Goal: Task Accomplishment & Management: Complete application form

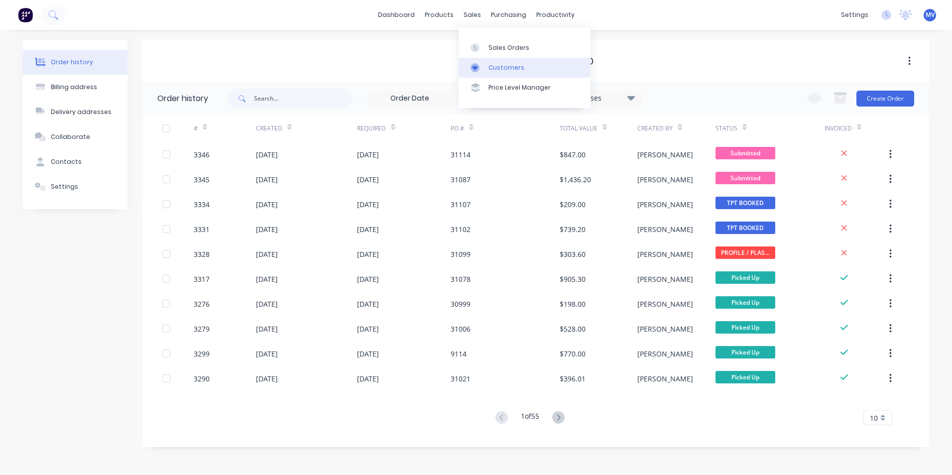
click at [507, 65] on div "Customers" at bounding box center [506, 67] width 36 height 9
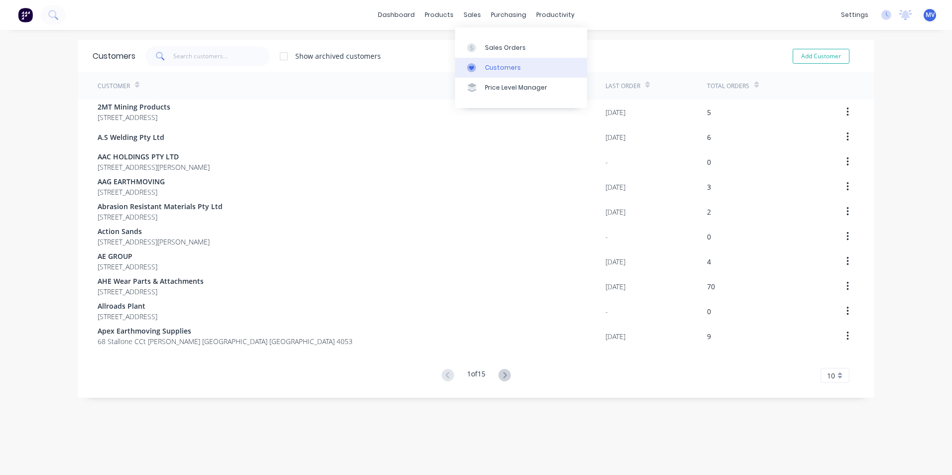
click at [501, 67] on div "Customers" at bounding box center [503, 67] width 36 height 9
click at [182, 59] on input "text" at bounding box center [221, 56] width 97 height 20
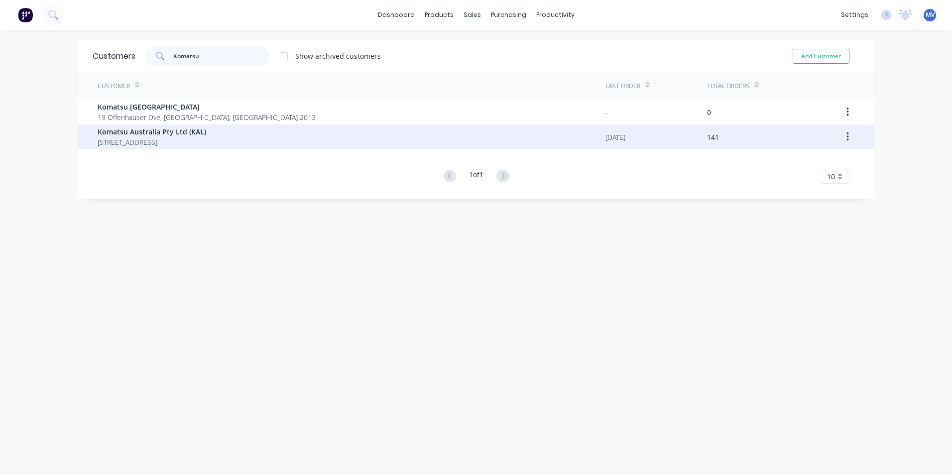
type input "Komatsu"
click at [142, 135] on span "Komatsu Australia Pty Ltd (KAL)" at bounding box center [152, 131] width 109 height 10
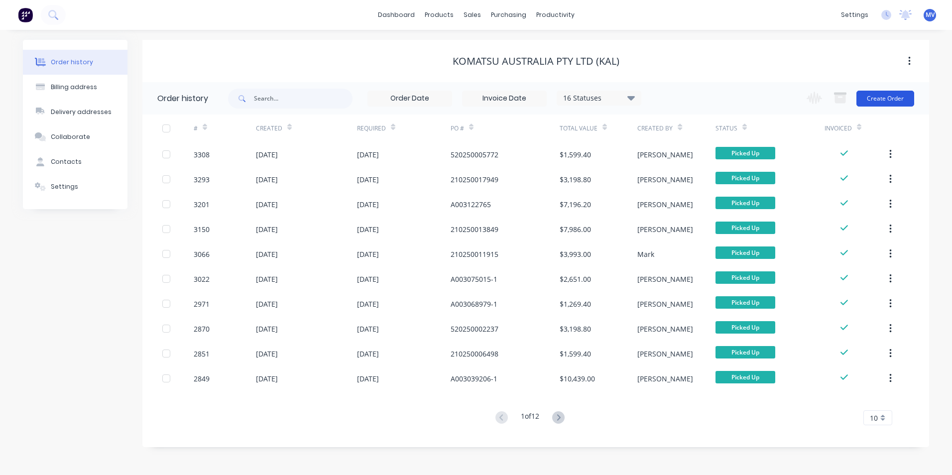
click at [883, 97] on button "Create Order" at bounding box center [885, 99] width 58 height 16
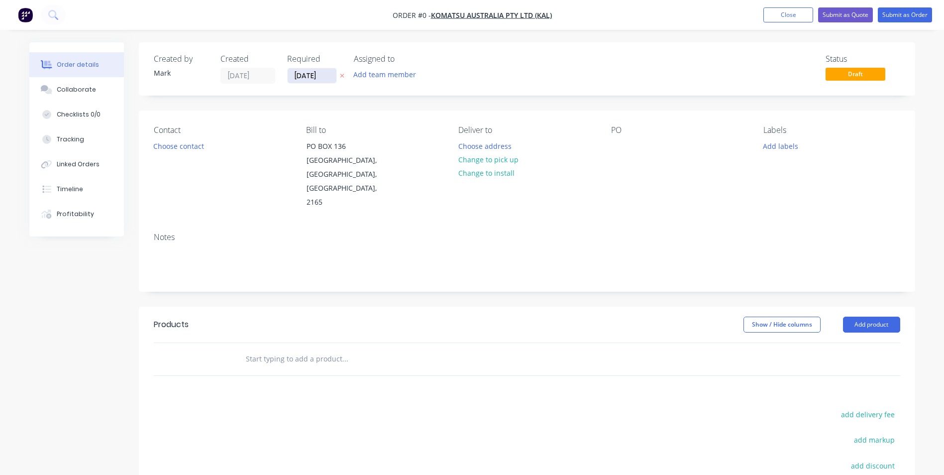
click at [313, 76] on input "[DATE]" at bounding box center [312, 75] width 49 height 15
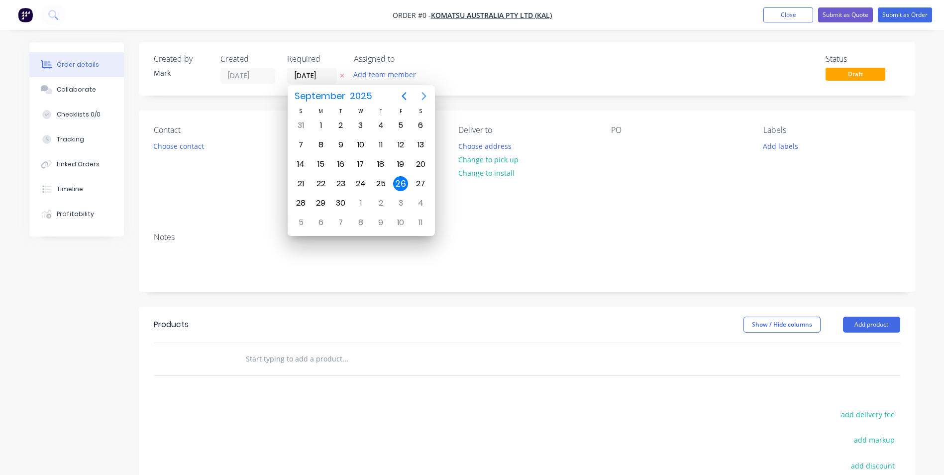
click at [425, 96] on icon "Next page" at bounding box center [424, 96] width 4 height 8
click at [402, 202] on div "31" at bounding box center [400, 203] width 15 height 15
type input "[DATE]"
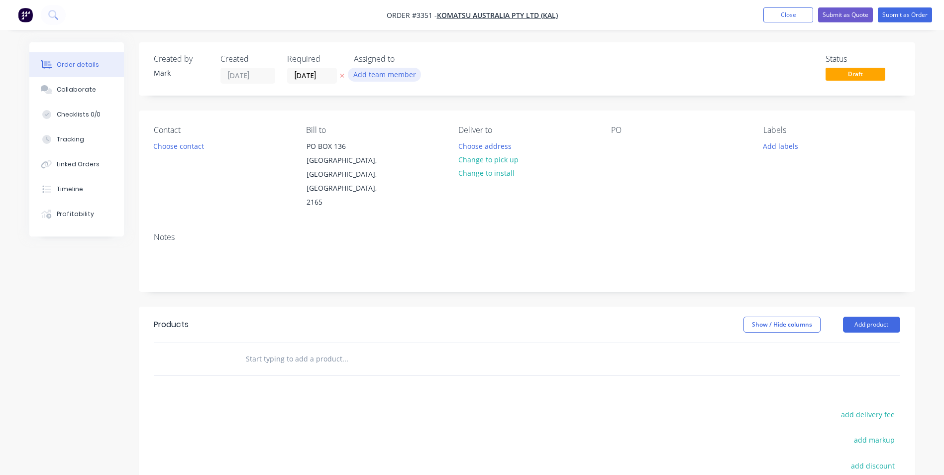
click at [376, 74] on button "Add team member" at bounding box center [384, 74] width 73 height 13
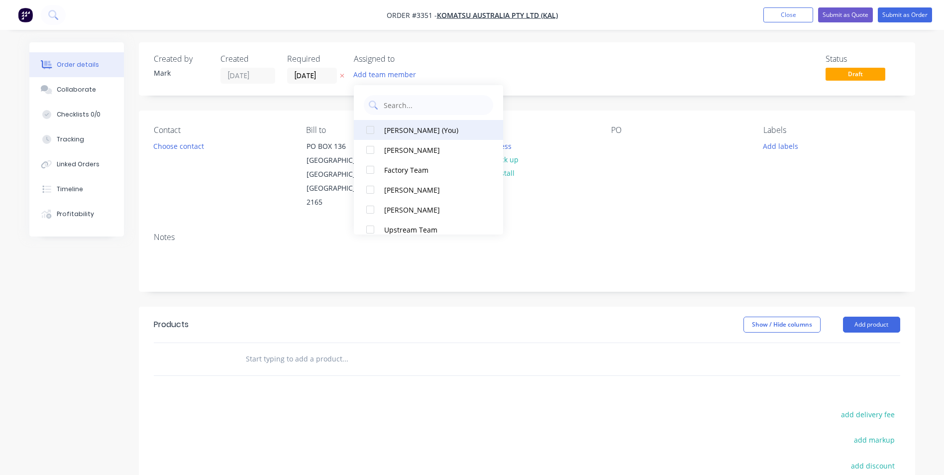
click at [406, 124] on button "[PERSON_NAME] (You)" at bounding box center [428, 130] width 149 height 20
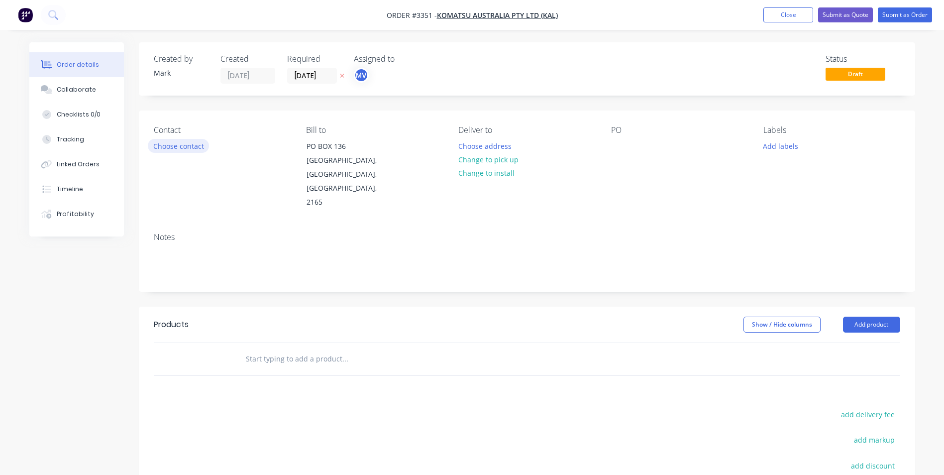
click at [175, 149] on button "Choose contact" at bounding box center [178, 145] width 61 height 13
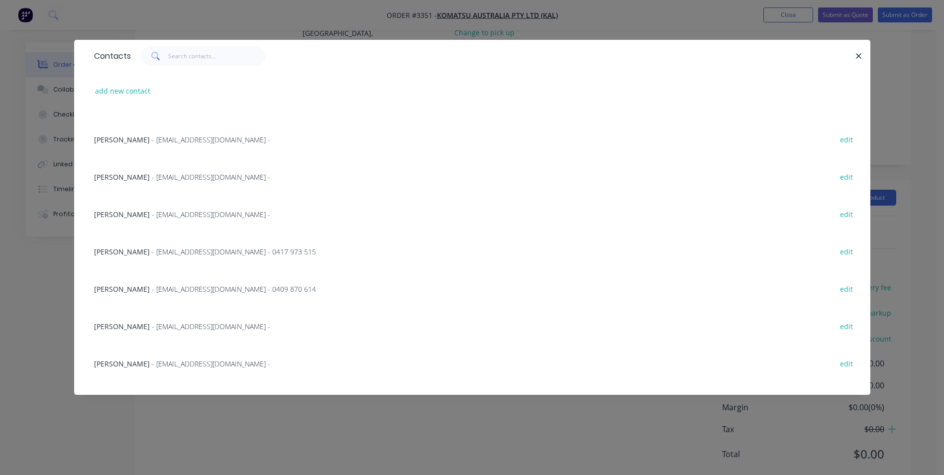
scroll to position [597, 0]
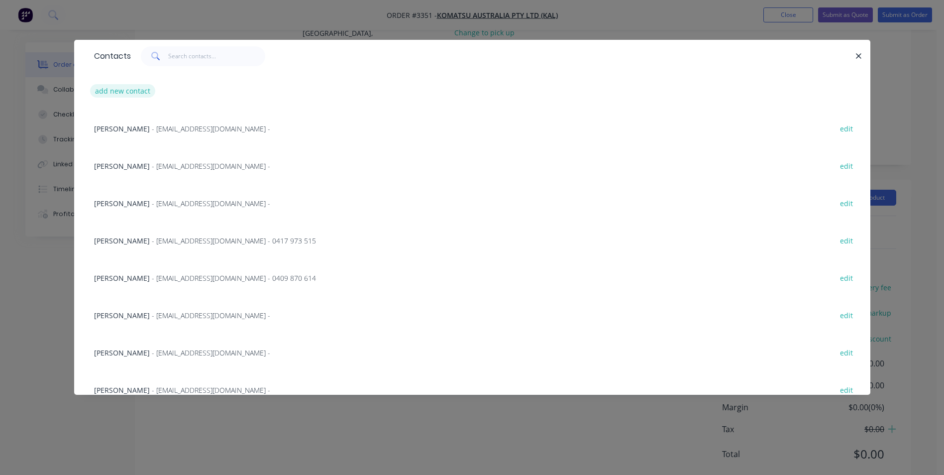
click at [133, 92] on button "add new contact" at bounding box center [123, 90] width 66 height 13
select select "AU"
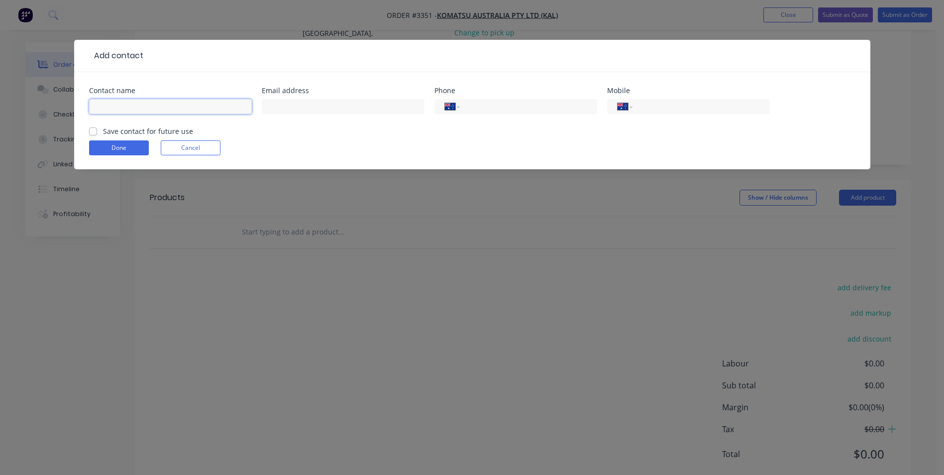
click at [118, 103] on input "text" at bounding box center [170, 106] width 163 height 15
type input "[PERSON_NAME]"
click at [282, 106] on input "text" at bounding box center [343, 106] width 163 height 15
type input "[EMAIL_ADDRESS][DOMAIN_NAME]"
click at [103, 131] on label "Save contact for future use" at bounding box center [148, 131] width 90 height 10
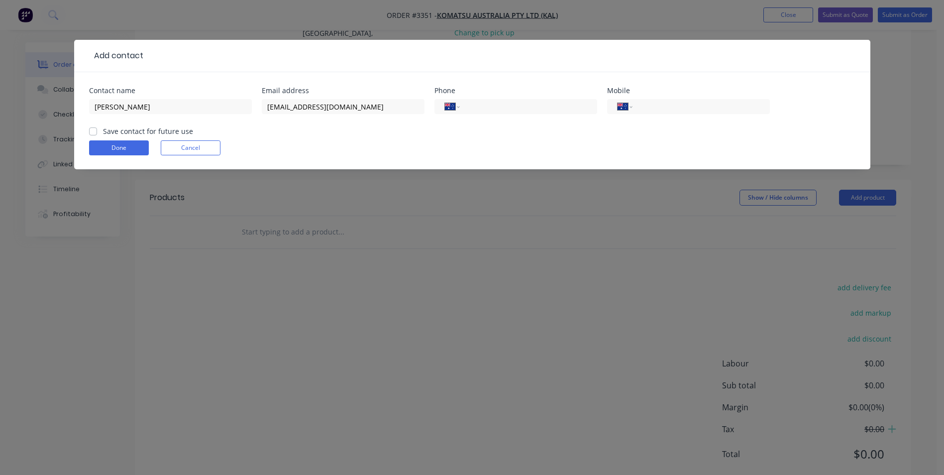
click at [93, 131] on input "Save contact for future use" at bounding box center [93, 130] width 8 height 9
checkbox input "true"
click at [649, 107] on input "tel" at bounding box center [699, 106] width 119 height 11
type input "0429 429 794"
click at [117, 147] on button "Done" at bounding box center [119, 147] width 60 height 15
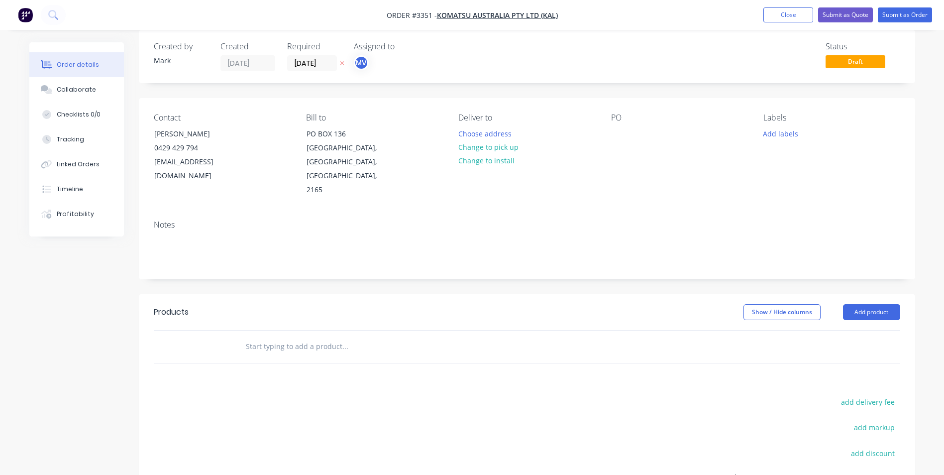
scroll to position [0, 0]
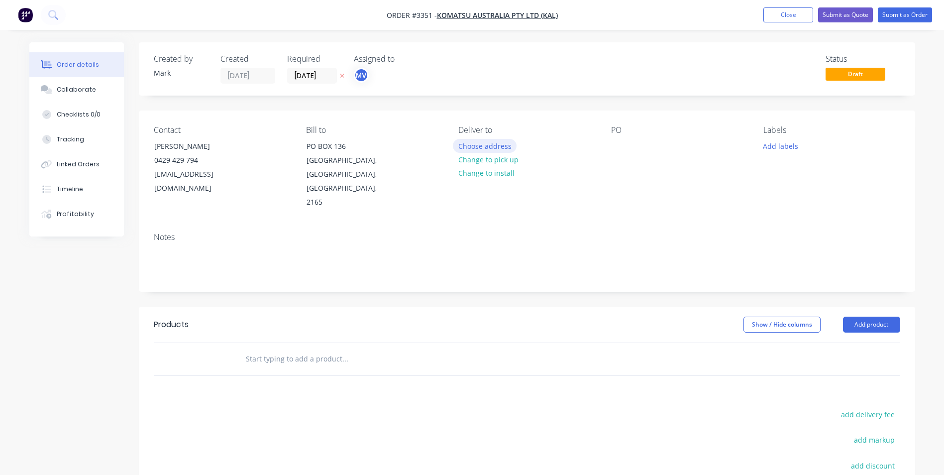
click at [475, 144] on button "Choose address" at bounding box center [485, 145] width 64 height 13
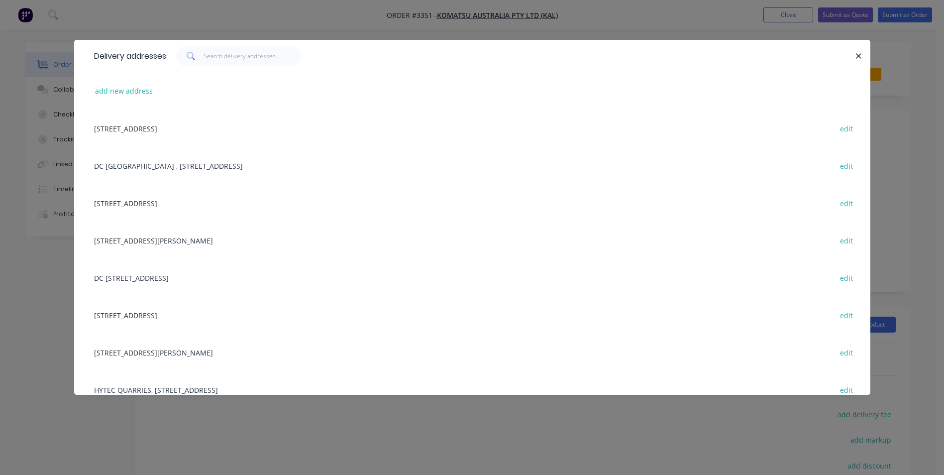
click at [141, 165] on div "DC [GEOGRAPHIC_DATA] , [STREET_ADDRESS] edit" at bounding box center [472, 165] width 767 height 37
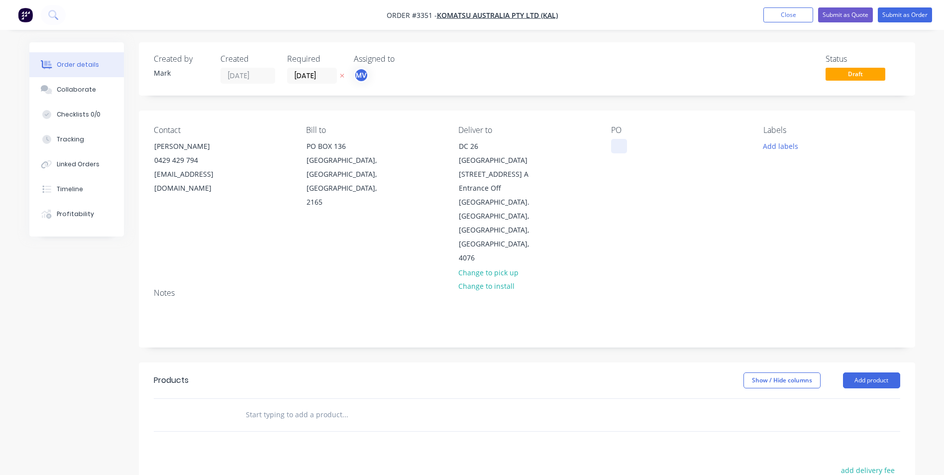
click at [618, 146] on div at bounding box center [619, 146] width 16 height 14
click at [779, 145] on button "Add labels" at bounding box center [781, 145] width 46 height 13
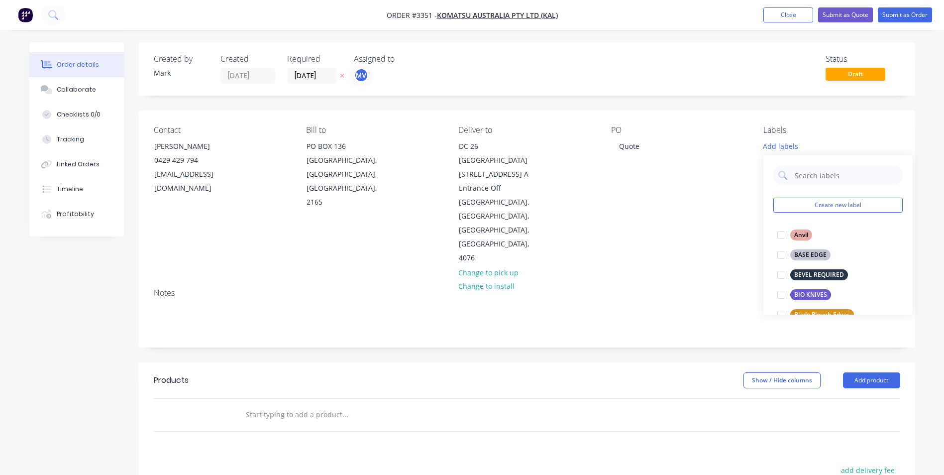
click at [713, 177] on div "PO Quote" at bounding box center [679, 195] width 136 height 140
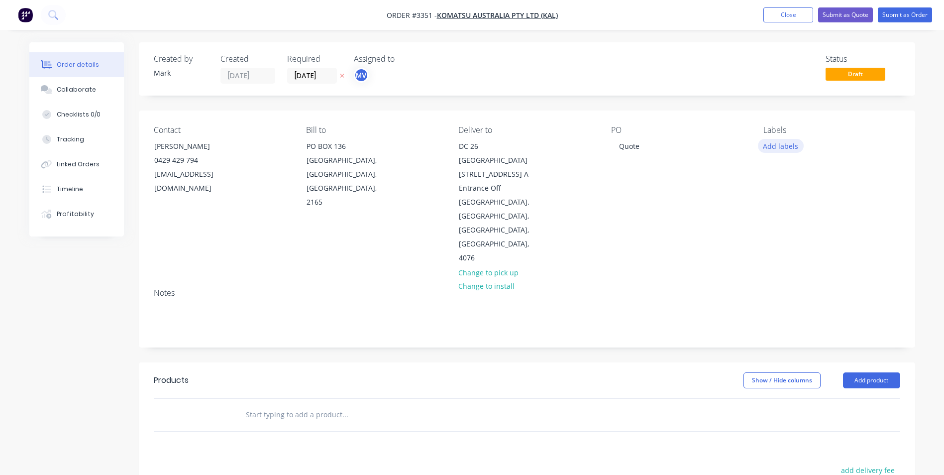
click at [775, 145] on button "Add labels" at bounding box center [781, 145] width 46 height 13
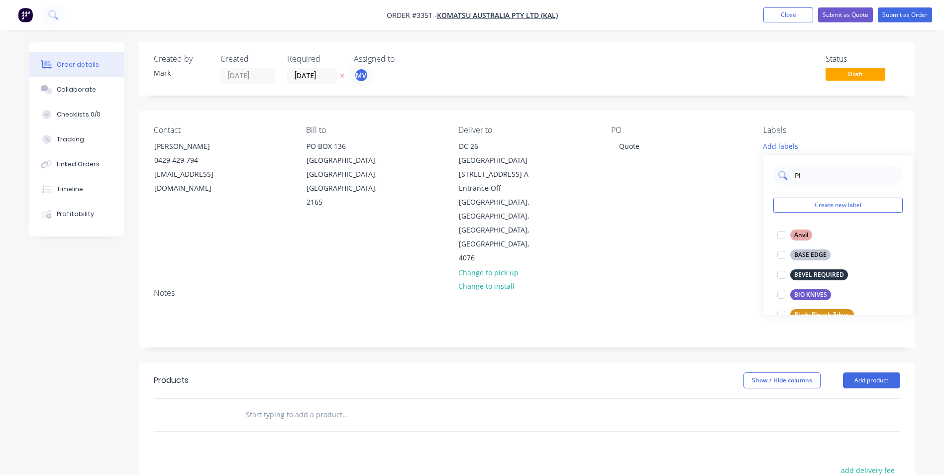
type input "Pla"
click at [783, 235] on div at bounding box center [782, 235] width 20 height 20
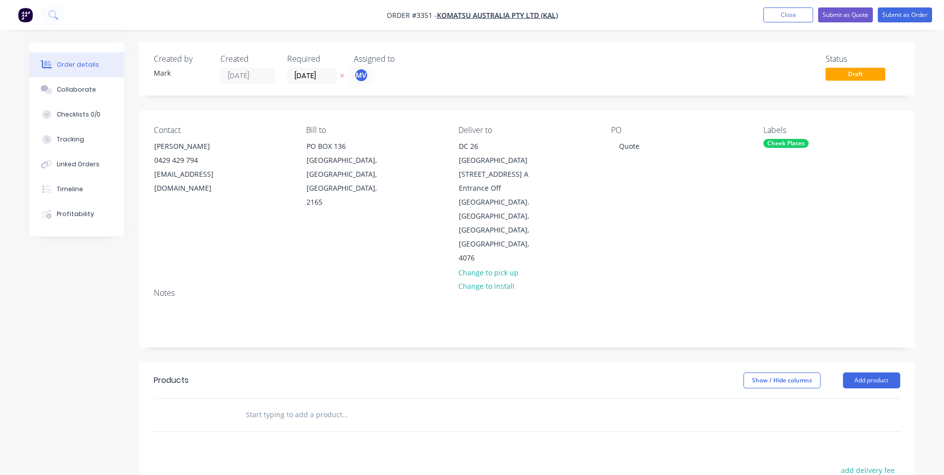
click at [662, 227] on div "Contact [PERSON_NAME] [PHONE_NUMBER] [EMAIL_ADDRESS][DOMAIN_NAME] Bill to [GEOG…" at bounding box center [527, 196] width 776 height 170
click at [802, 141] on div "Cheek Plates" at bounding box center [786, 143] width 45 height 9
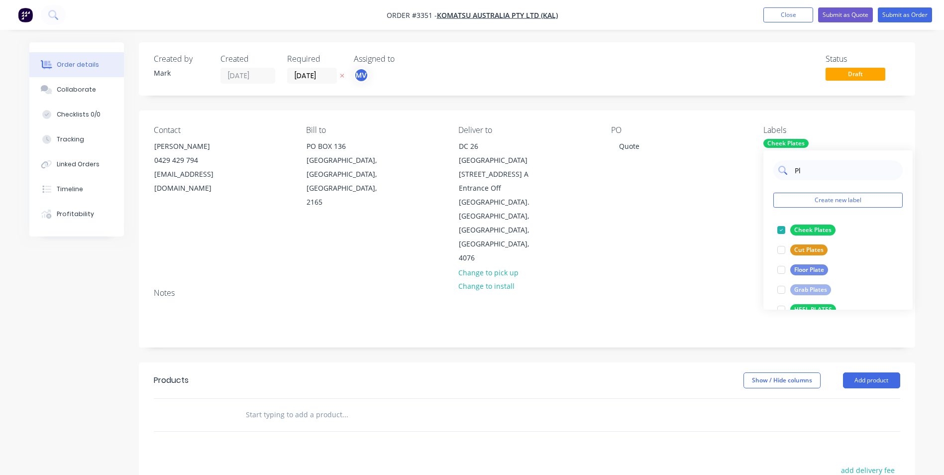
type input "P"
click at [778, 228] on div at bounding box center [782, 230] width 20 height 20
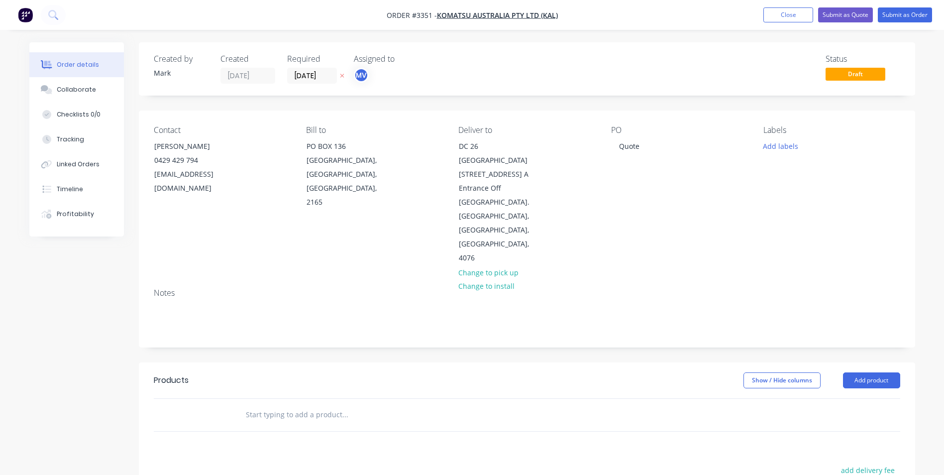
click at [687, 399] on div at bounding box center [527, 415] width 747 height 32
click at [868, 372] on button "Add product" at bounding box center [871, 380] width 57 height 16
click at [842, 398] on div "Product catalogue" at bounding box center [853, 405] width 77 height 14
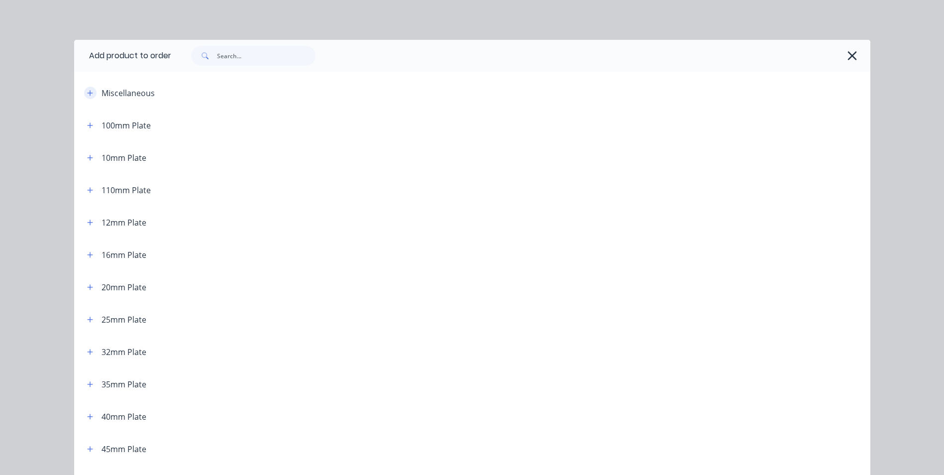
click at [87, 93] on icon "button" at bounding box center [89, 92] width 5 height 5
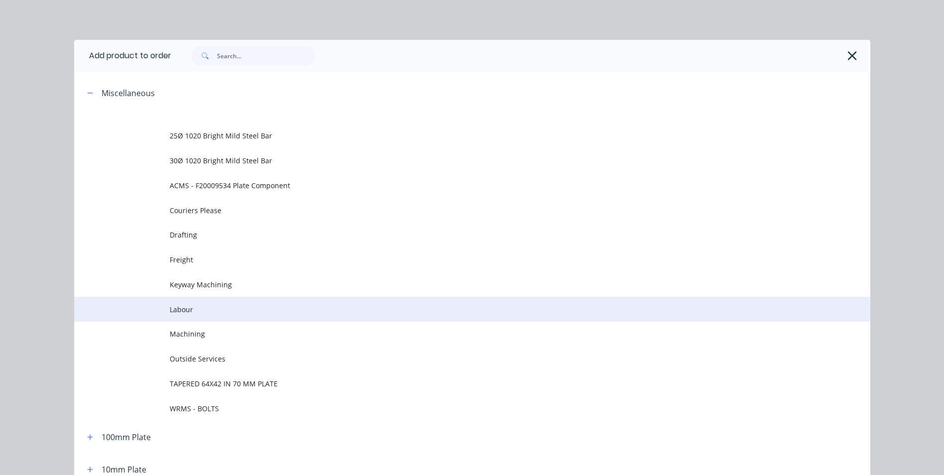
click at [193, 308] on span "Labour" at bounding box center [450, 309] width 560 height 10
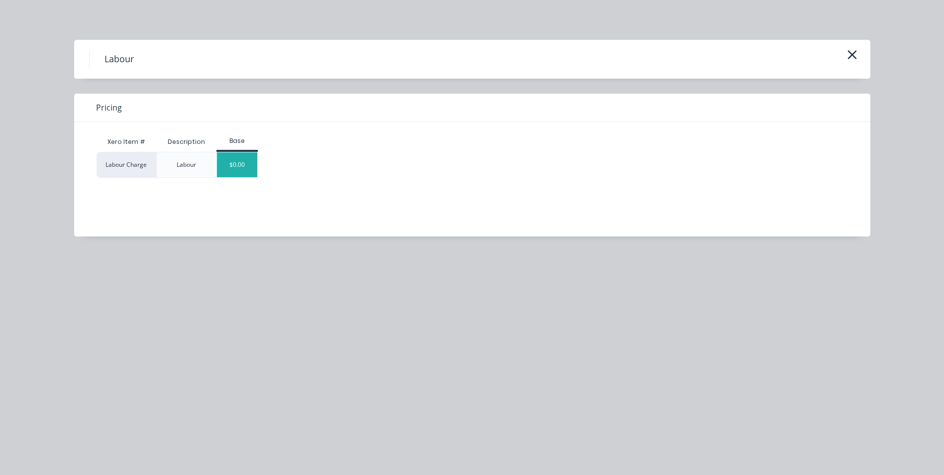
click at [245, 163] on div "$0.00" at bounding box center [237, 164] width 40 height 25
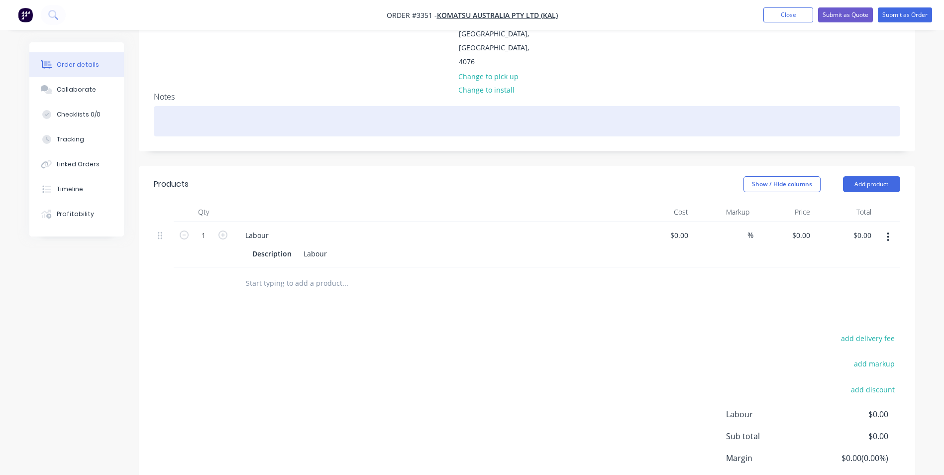
scroll to position [199, 0]
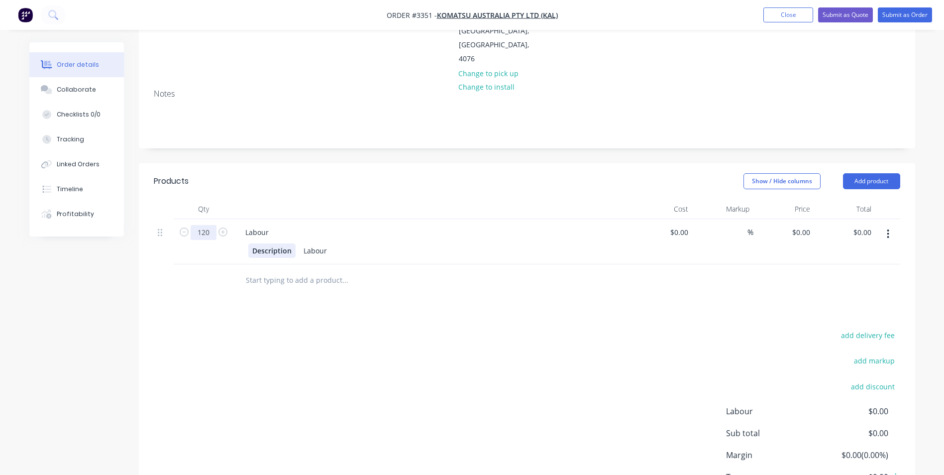
type input "120"
drag, startPoint x: 251, startPoint y: 208, endPoint x: 263, endPoint y: 207, distance: 12.0
click at [263, 243] on div "Description" at bounding box center [271, 250] width 47 height 14
drag, startPoint x: 250, startPoint y: 208, endPoint x: 291, endPoint y: 209, distance: 40.8
click at [291, 243] on div "Description" at bounding box center [271, 250] width 47 height 14
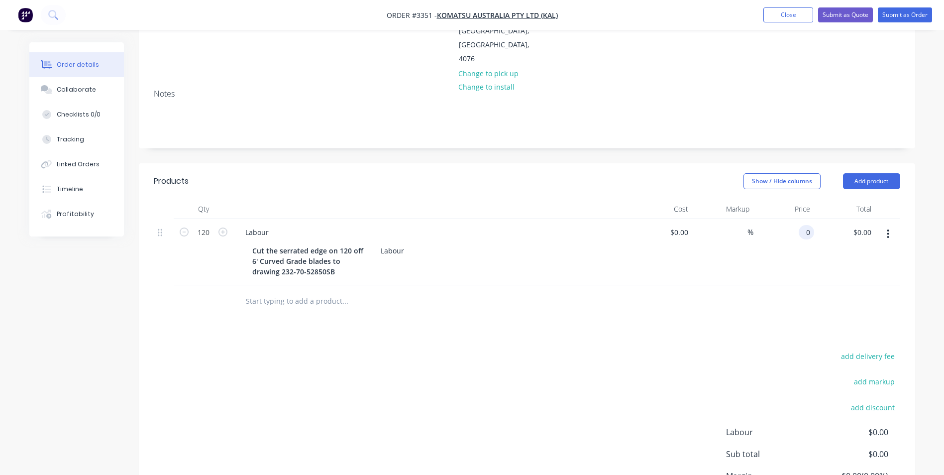
click at [797, 219] on div "0 0" at bounding box center [784, 252] width 61 height 66
type input "$155.00"
type input "$18,600.00"
click at [850, 375] on div "add markup" at bounding box center [838, 387] width 124 height 25
click at [884, 173] on button "Add product" at bounding box center [871, 181] width 57 height 16
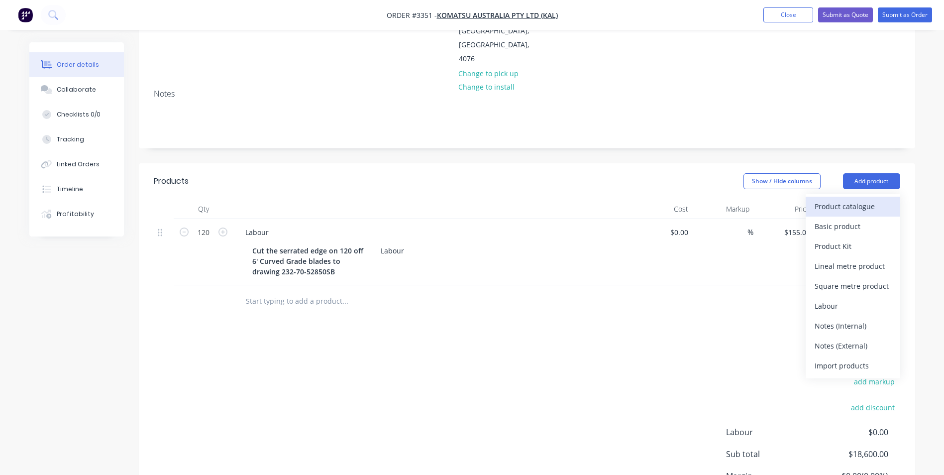
click at [817, 199] on div "Product catalogue" at bounding box center [853, 206] width 77 height 14
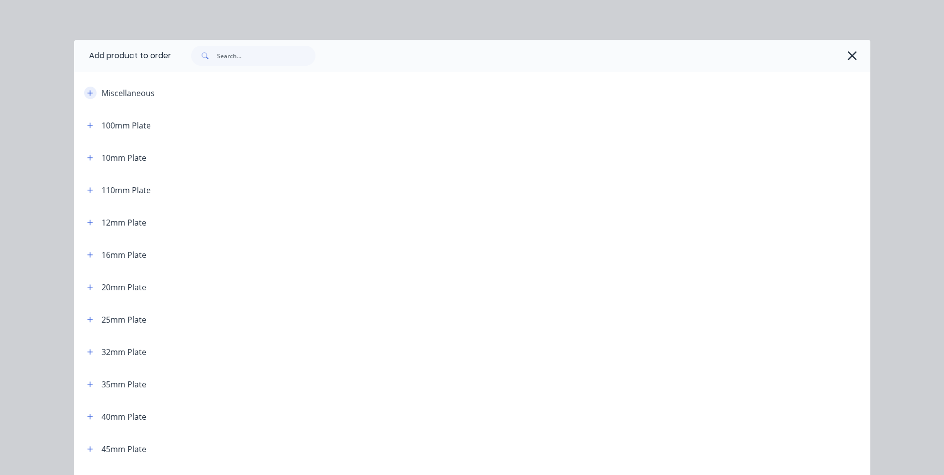
click at [90, 89] on button "button" at bounding box center [90, 93] width 12 height 12
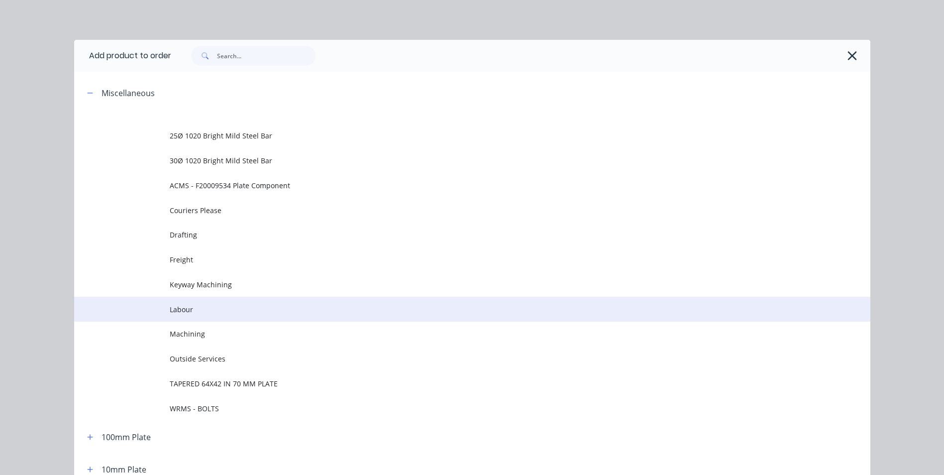
click at [181, 309] on span "Labour" at bounding box center [450, 309] width 560 height 10
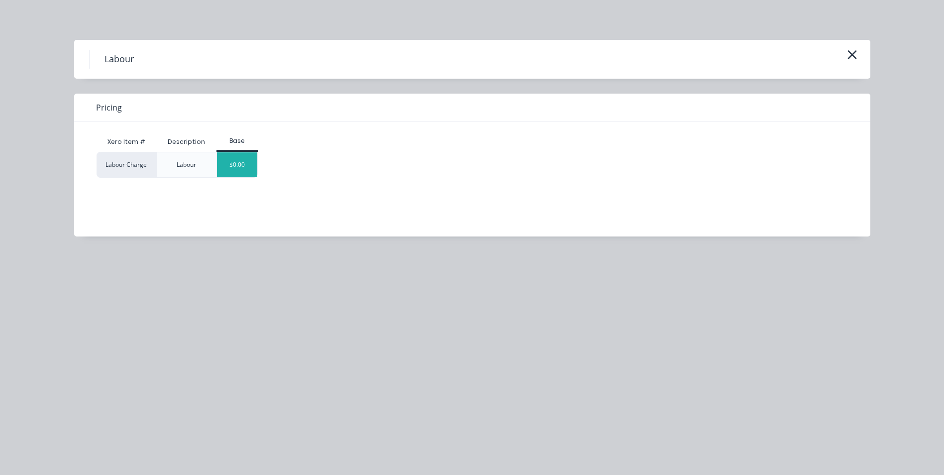
click at [255, 168] on div "$0.00" at bounding box center [237, 164] width 40 height 25
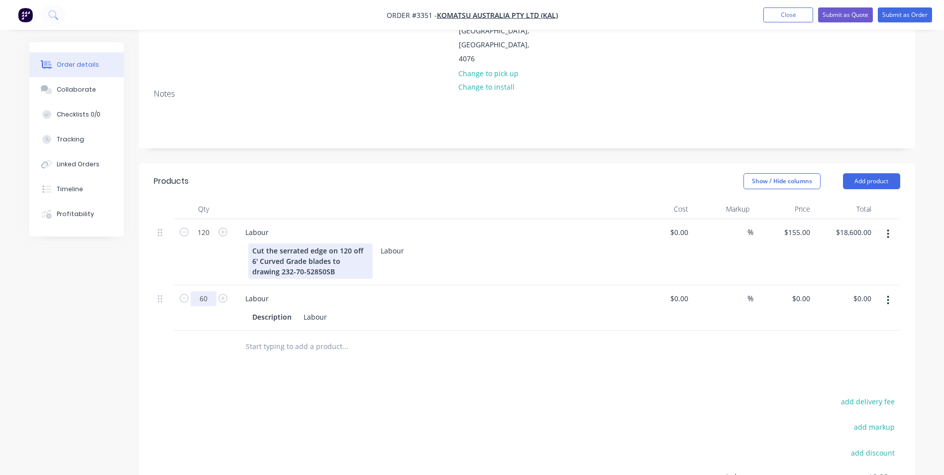
type input "60"
drag, startPoint x: 250, startPoint y: 209, endPoint x: 351, endPoint y: 212, distance: 101.1
click at [351, 243] on div "Cut the serrated edge on 120 off 6' Curved Grade blades to drawing 232-70-52850…" at bounding box center [310, 260] width 124 height 35
drag, startPoint x: 253, startPoint y: 209, endPoint x: 364, endPoint y: 227, distance: 113.0
click at [364, 243] on div "Cut the serrated edge on 120 off 6' Curved Grade blades to drawing 232-70-52850…" at bounding box center [310, 260] width 124 height 35
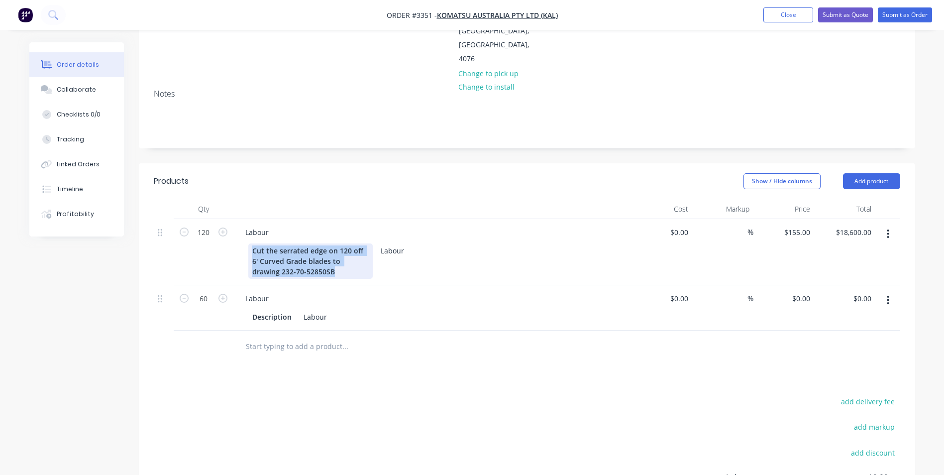
copy div "Cut the serrated edge on 120 off 6' Curved Grade blades to drawing 232-70-52850…"
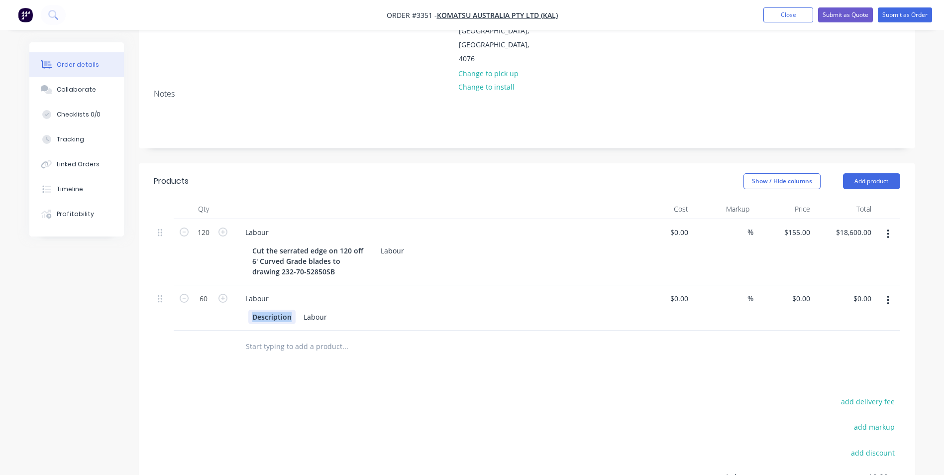
drag, startPoint x: 252, startPoint y: 273, endPoint x: 293, endPoint y: 273, distance: 40.3
click at [293, 310] on div "Description" at bounding box center [271, 317] width 47 height 14
paste div
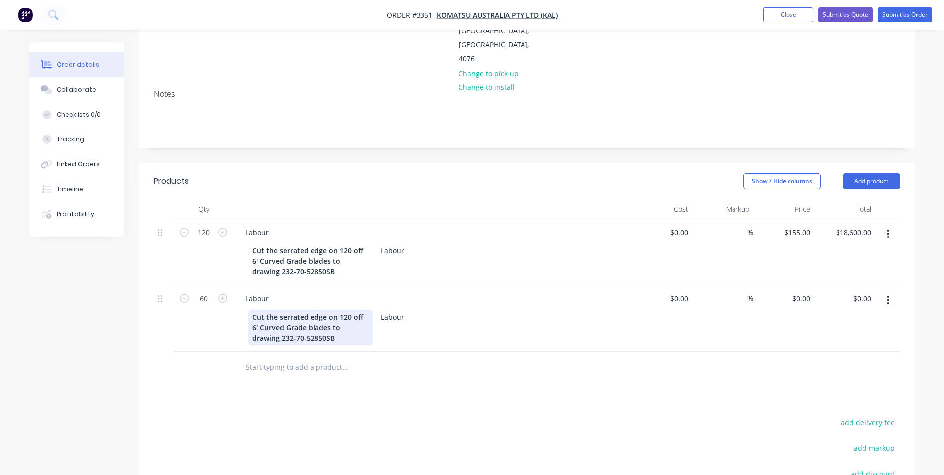
click at [348, 310] on div "Cut the serrated edge on 120 off 6' Curved Grade blades to drawing 232-70-52850…" at bounding box center [310, 327] width 124 height 35
click at [361, 310] on div "Cut the serrated edge on 60 off 6' Curved Grade blades to drawing 232-70-52850SB" at bounding box center [310, 327] width 124 height 35
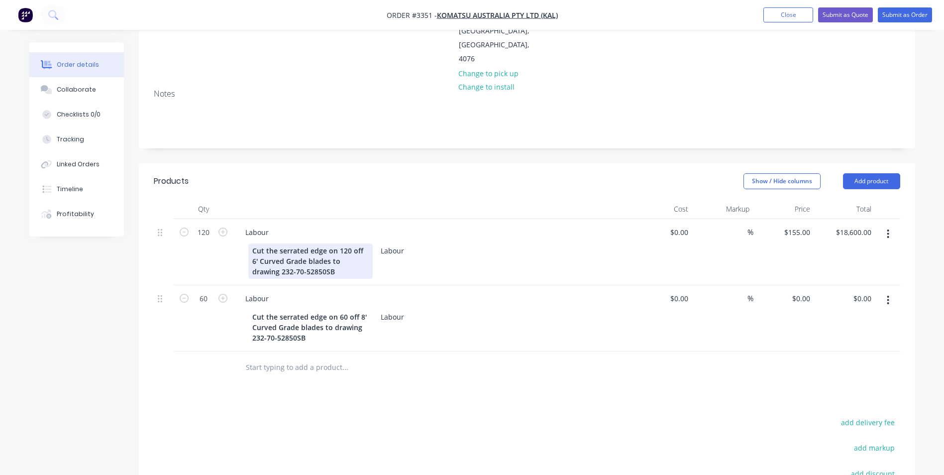
click at [252, 243] on div "Cut the serrated edge on 120 off 6' Curved Grade blades to drawing 232-70-52850…" at bounding box center [310, 260] width 124 height 35
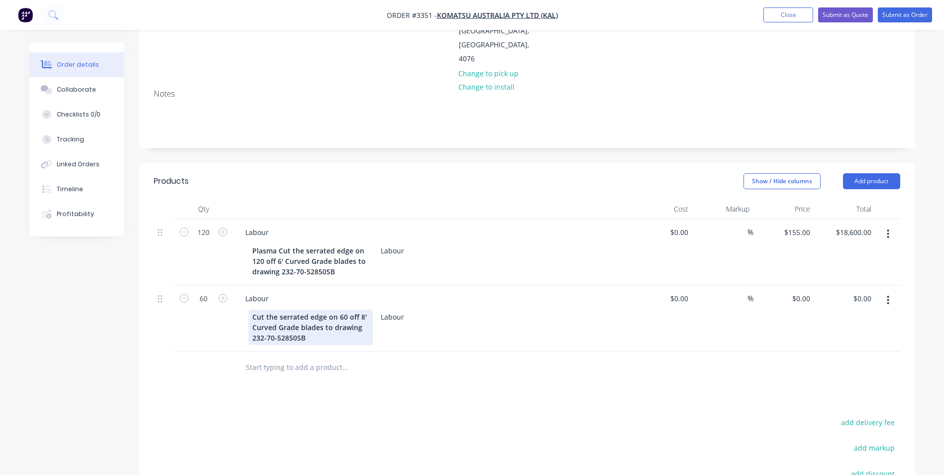
click at [254, 310] on div "Cut the serrated edge on 60 off 8' Curved Grade blades to drawing 232-70-52850SB" at bounding box center [310, 327] width 124 height 35
drag, startPoint x: 797, startPoint y: 256, endPoint x: 815, endPoint y: 259, distance: 17.6
click at [815, 285] on div "60 Labour Plasma Cut the serrated edge on 60 off 8' Curved Grade blades to draw…" at bounding box center [527, 318] width 747 height 66
type input "$155.00"
type input "$9,300.00"
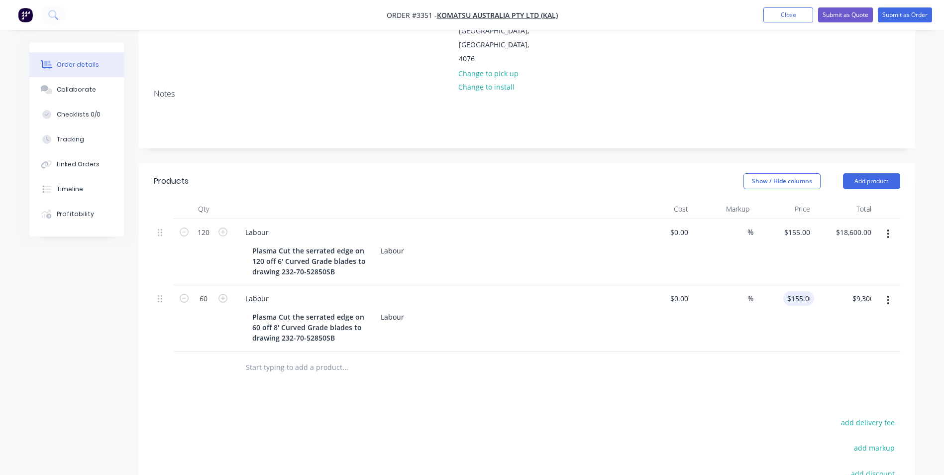
click at [845, 290] on div "$9,300.00 $0.00" at bounding box center [844, 318] width 61 height 66
click at [289, 310] on div "Plasma Cut the serrated edge on 60 off 8' Curved Grade blades to drawing 232-70…" at bounding box center [310, 327] width 124 height 35
click at [309, 310] on div "Plasma Cut the serrated edge on 60 off 8' Curved Grade blades to drawing 235-70…" at bounding box center [310, 327] width 124 height 35
click at [452, 351] on div at bounding box center [412, 367] width 358 height 32
click at [888, 173] on button "Add product" at bounding box center [871, 181] width 57 height 16
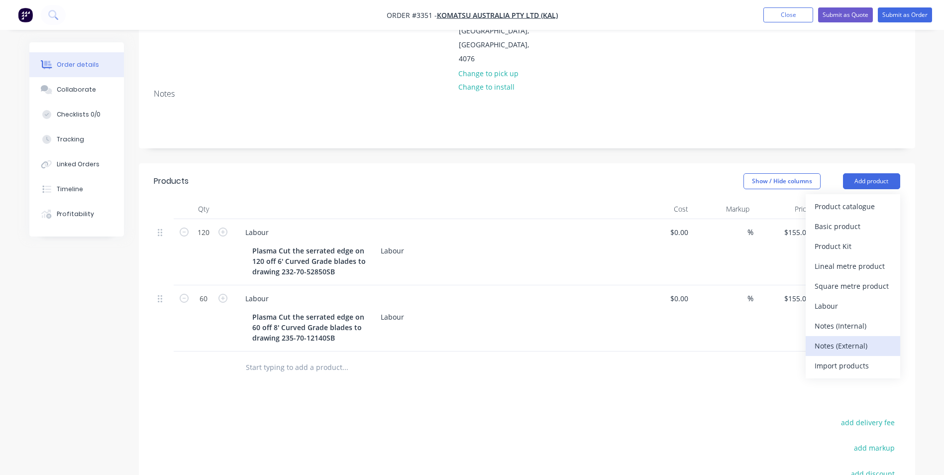
click at [841, 338] on div "Notes (External)" at bounding box center [853, 345] width 77 height 14
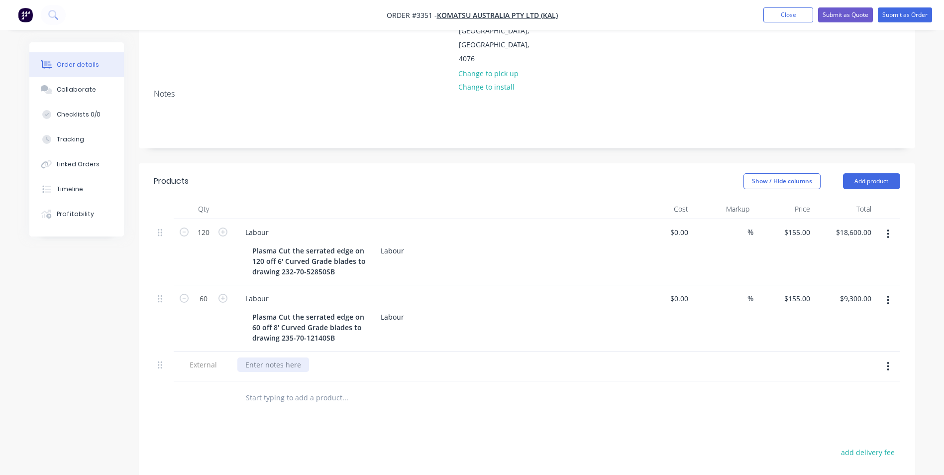
click at [257, 357] on div at bounding box center [273, 364] width 72 height 14
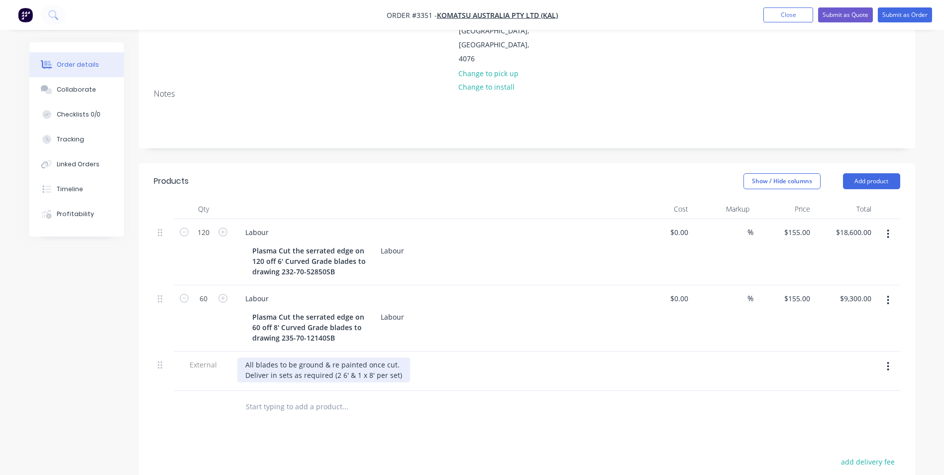
click at [335, 357] on div "All blades to be ground & re painted once cut. Deliver in sets as required (2 6…" at bounding box center [323, 369] width 173 height 25
click at [339, 357] on div "All blades to be ground & re painted once cut. Deliver in sets as required (2 6…" at bounding box center [323, 369] width 173 height 25
click at [320, 357] on div "All blades to be ground & re painted once cut. Deliver in sets as required (2 x…" at bounding box center [326, 369] width 178 height 25
click at [576, 406] on div "Products Show / Hide columns Add product Qty Cost Markup Price Total 120 Labour…" at bounding box center [527, 412] width 776 height 499
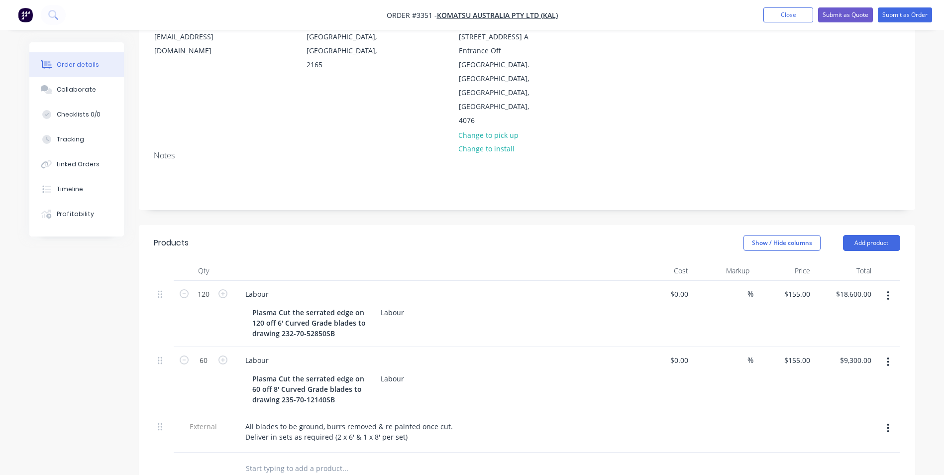
scroll to position [0, 0]
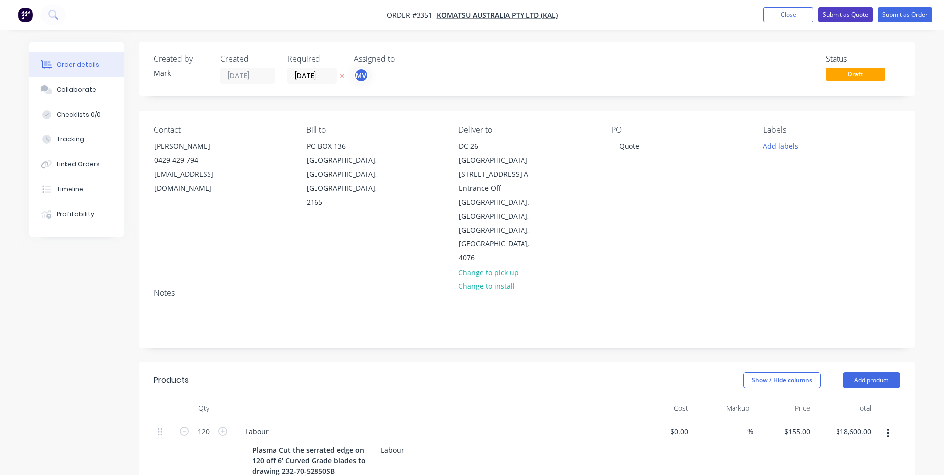
click at [852, 12] on button "Submit as Quote" at bounding box center [845, 14] width 55 height 15
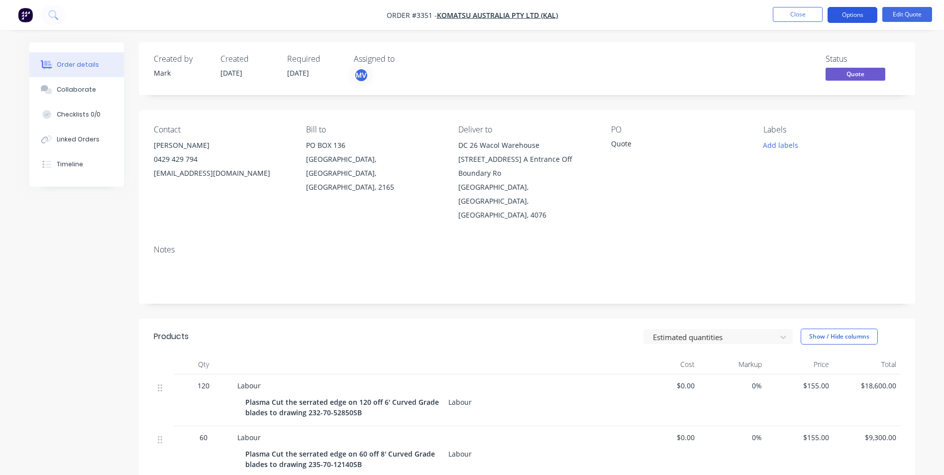
click at [856, 12] on button "Options" at bounding box center [853, 15] width 50 height 16
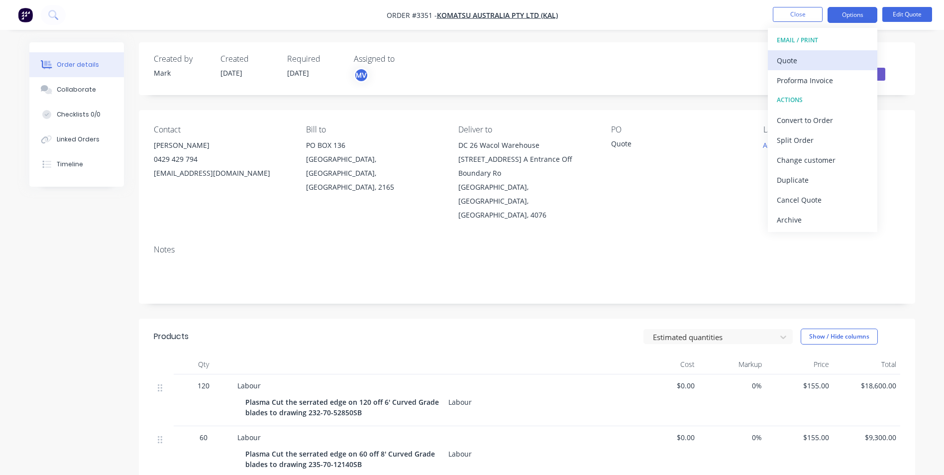
click at [796, 58] on div "Quote" at bounding box center [823, 60] width 92 height 14
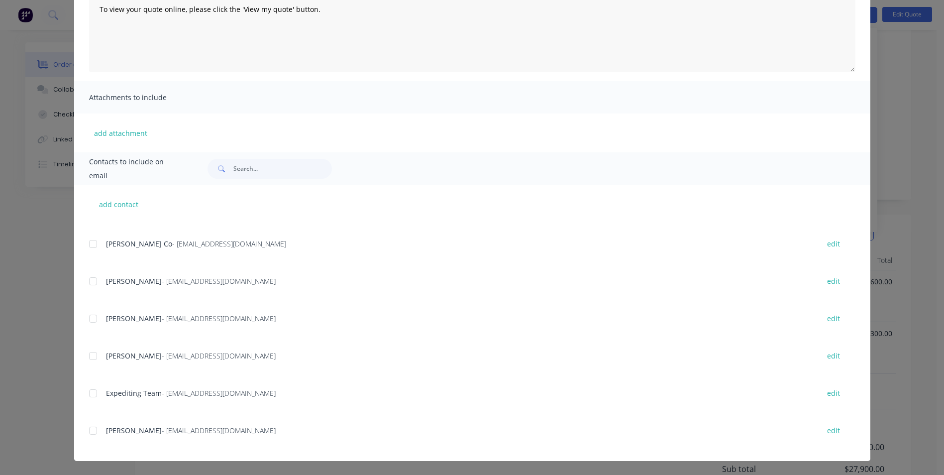
scroll to position [174, 0]
drag, startPoint x: 86, startPoint y: 430, endPoint x: 98, endPoint y: 432, distance: 12.0
click at [87, 431] on div at bounding box center [93, 431] width 20 height 20
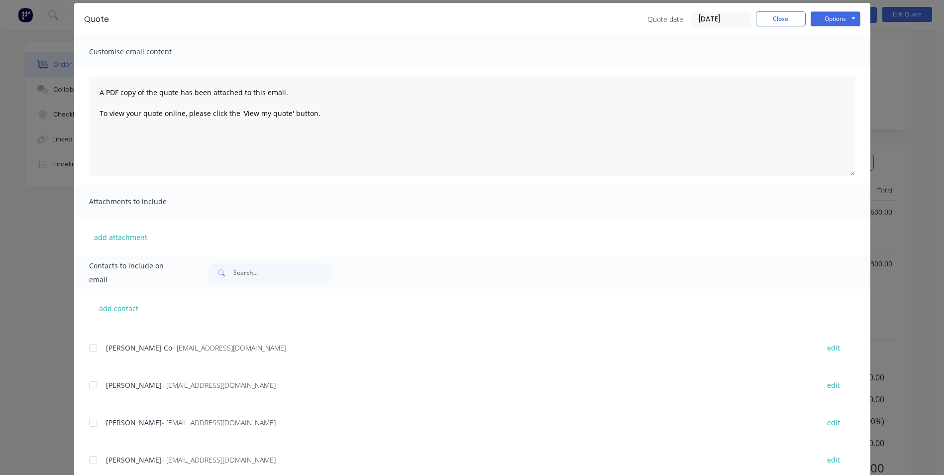
scroll to position [0, 0]
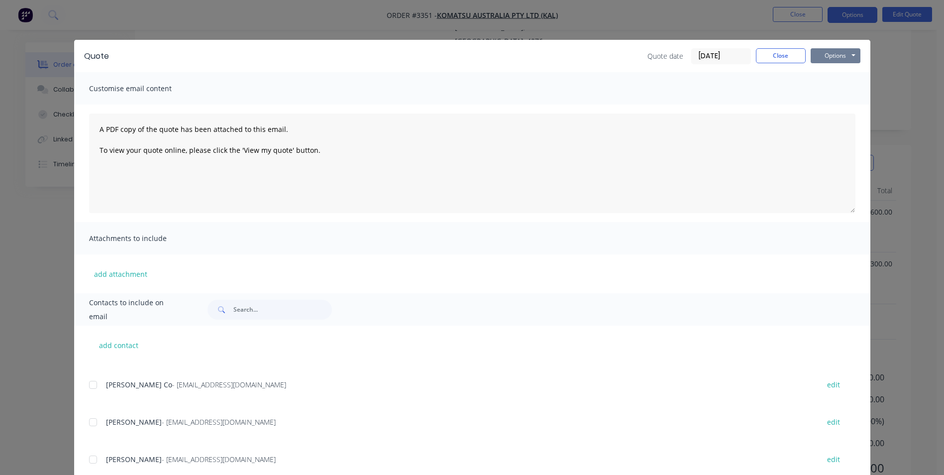
click at [826, 54] on button "Options" at bounding box center [836, 55] width 50 height 15
click at [832, 72] on button "Preview" at bounding box center [843, 73] width 64 height 16
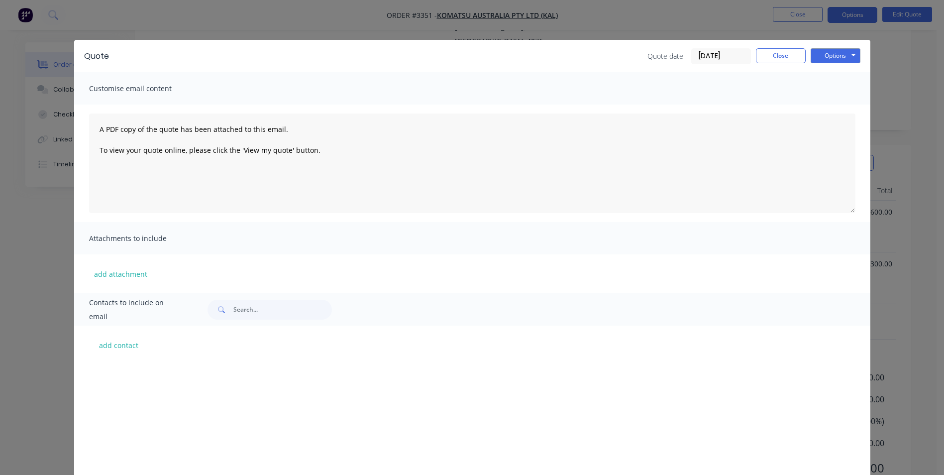
scroll to position [1928, 0]
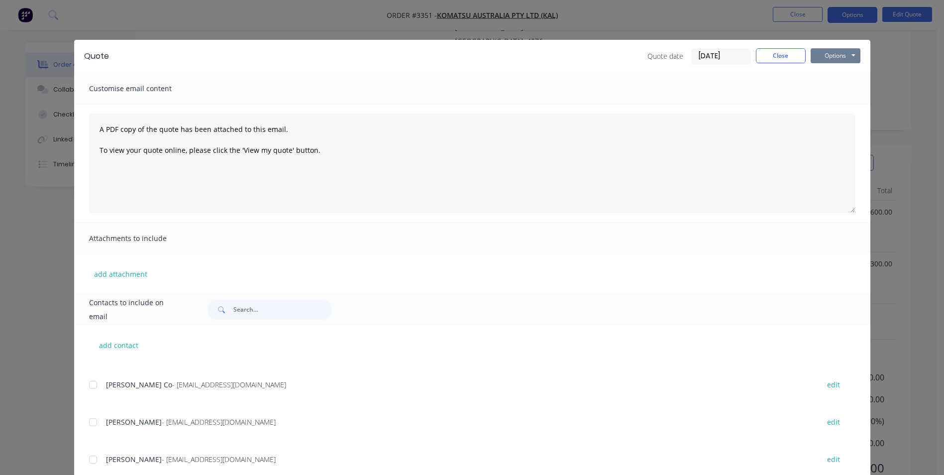
click at [837, 54] on button "Options" at bounding box center [836, 55] width 50 height 15
click at [827, 104] on button "Email" at bounding box center [843, 106] width 64 height 16
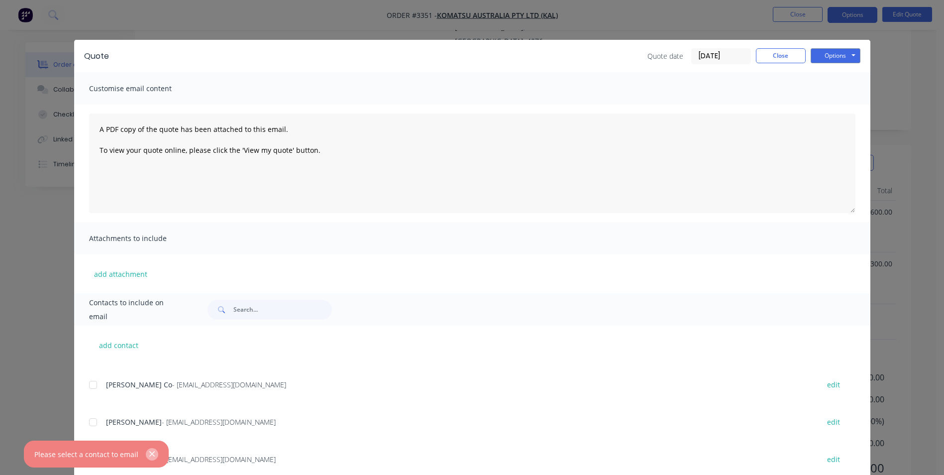
click at [149, 451] on icon "button" at bounding box center [152, 453] width 6 height 9
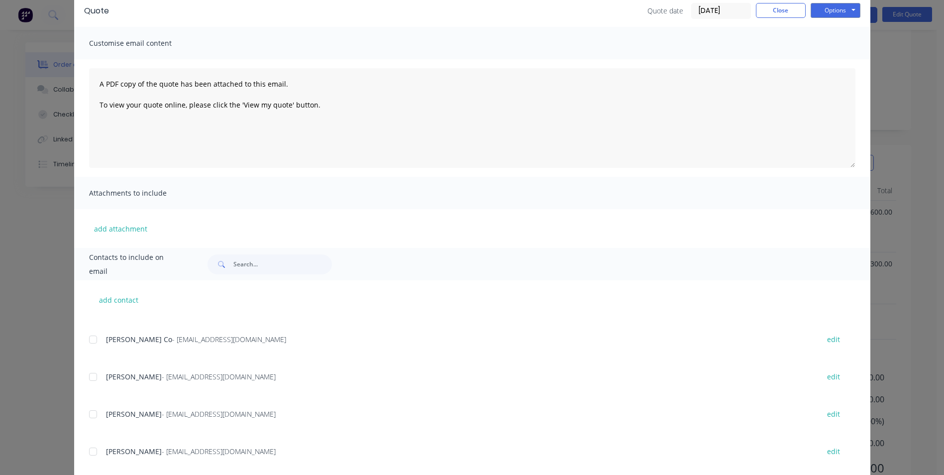
scroll to position [141, 0]
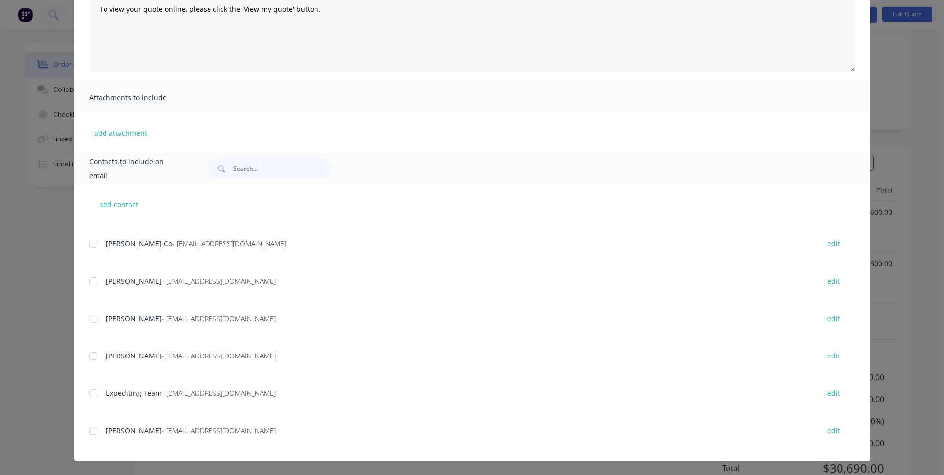
click at [91, 431] on div at bounding box center [93, 431] width 20 height 20
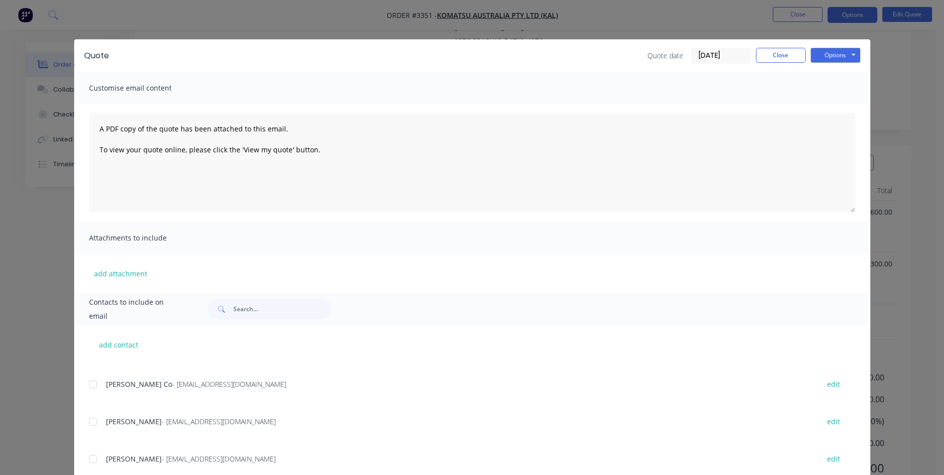
scroll to position [0, 0]
click at [827, 52] on button "Options" at bounding box center [836, 55] width 50 height 15
click at [831, 105] on button "Email" at bounding box center [843, 106] width 64 height 16
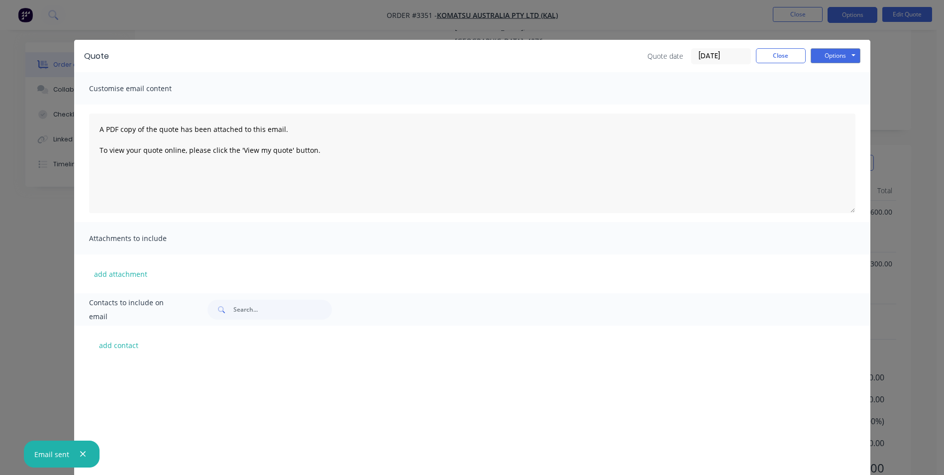
scroll to position [1928, 0]
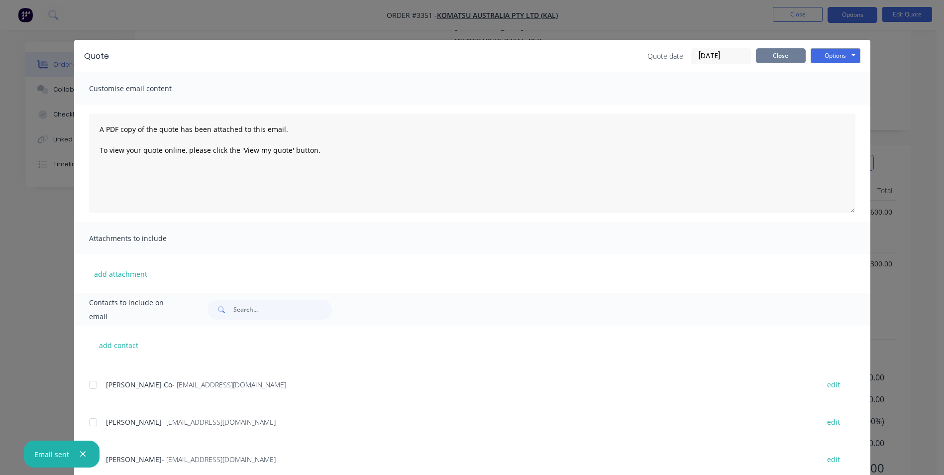
click at [774, 52] on button "Close" at bounding box center [781, 55] width 50 height 15
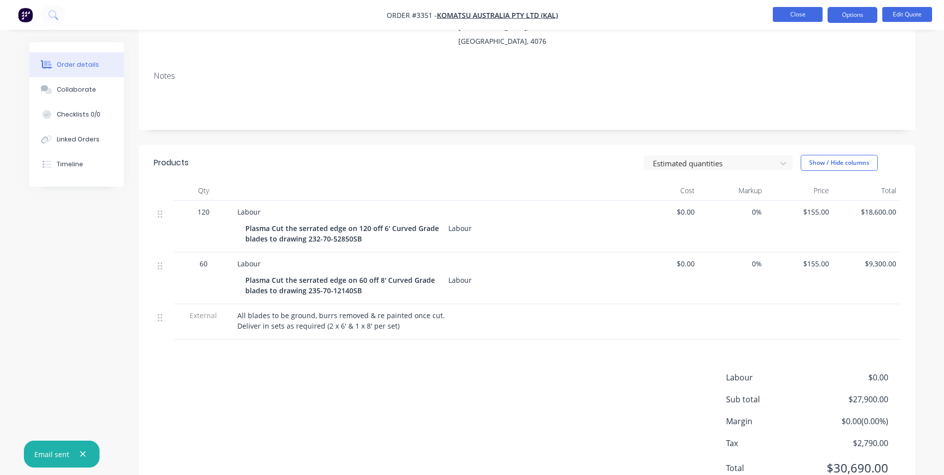
click at [794, 13] on button "Close" at bounding box center [798, 14] width 50 height 15
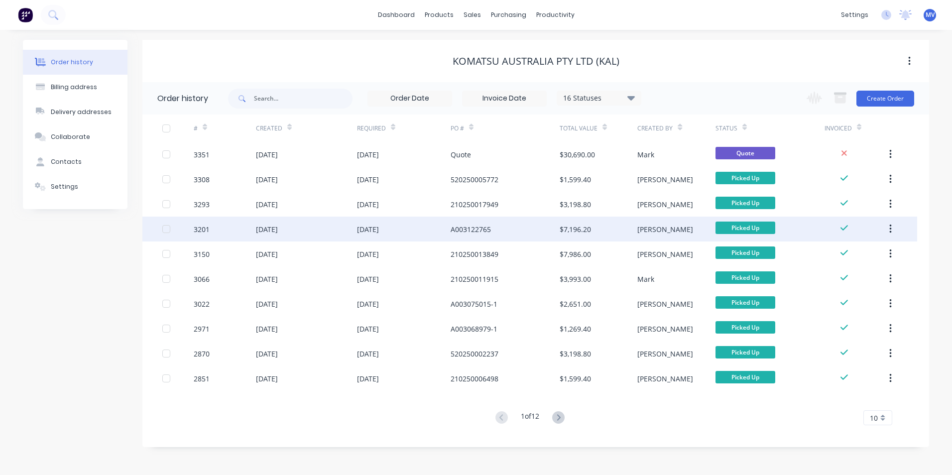
click at [469, 231] on div "A003122765" at bounding box center [470, 229] width 40 height 10
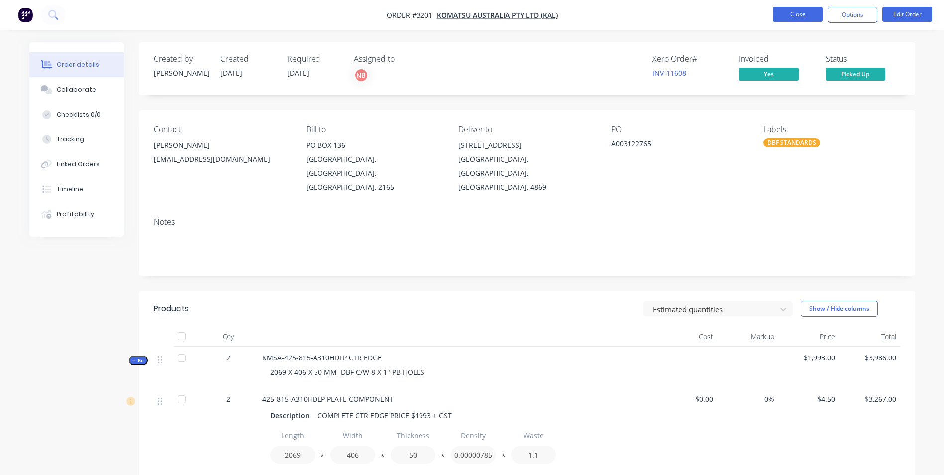
click at [799, 12] on button "Close" at bounding box center [798, 14] width 50 height 15
